Goal: Information Seeking & Learning: Find specific page/section

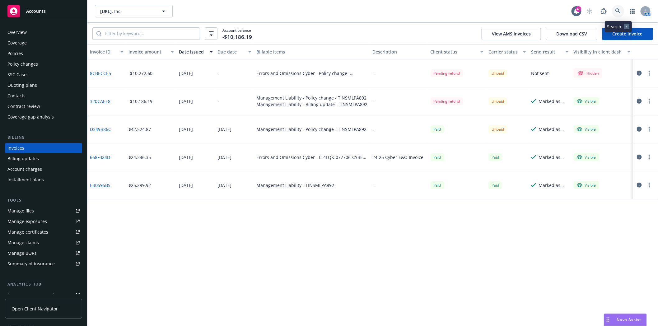
click at [618, 12] on icon at bounding box center [617, 10] width 5 height 5
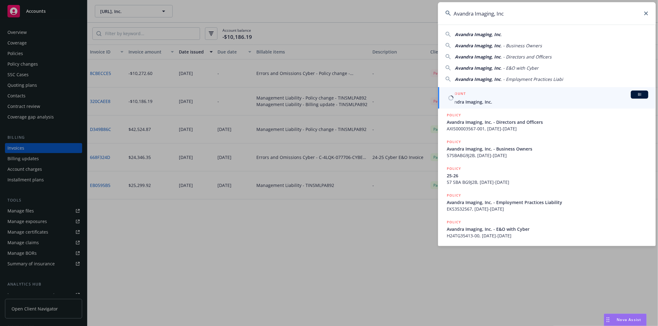
type input "Avandra Imaging, Inc"
click at [465, 101] on span "Avandra Imaging, Inc." at bounding box center [548, 102] width 202 height 7
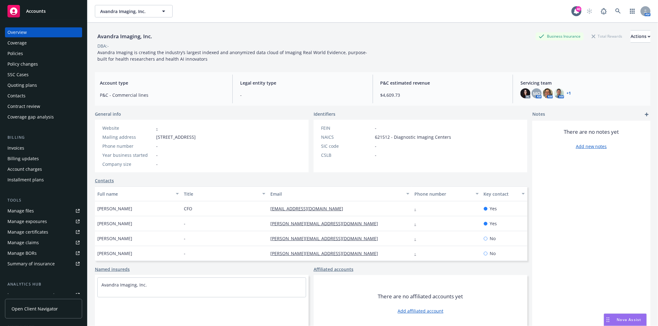
click at [21, 54] on div "Policies" at bounding box center [15, 54] width 16 height 10
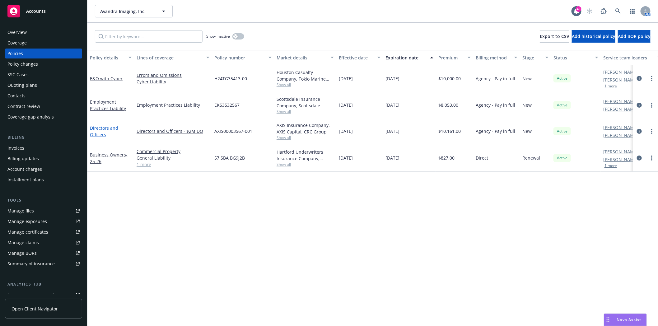
click at [105, 129] on link "Directors and Officers" at bounding box center [104, 131] width 28 height 12
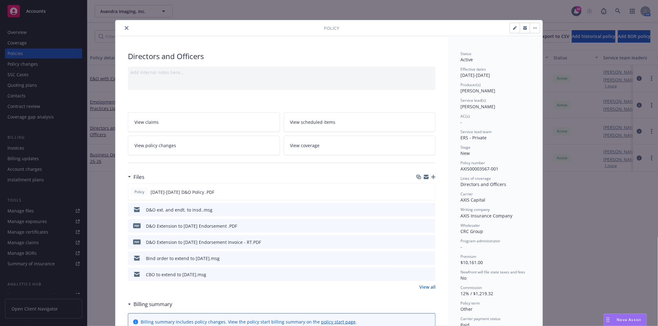
click at [125, 27] on icon "close" at bounding box center [127, 28] width 4 height 4
